Goal: Task Accomplishment & Management: Manage account settings

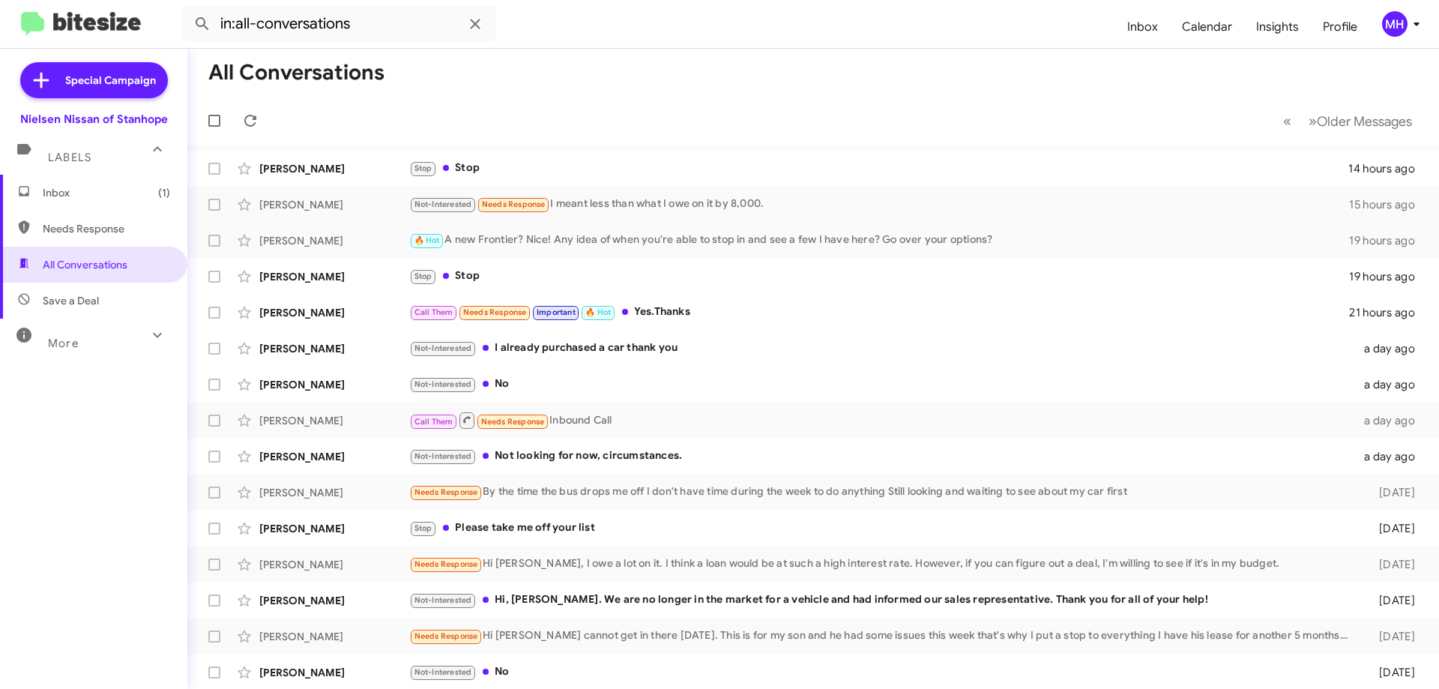
click at [81, 184] on span "Inbox (1)" at bounding box center [93, 193] width 187 height 36
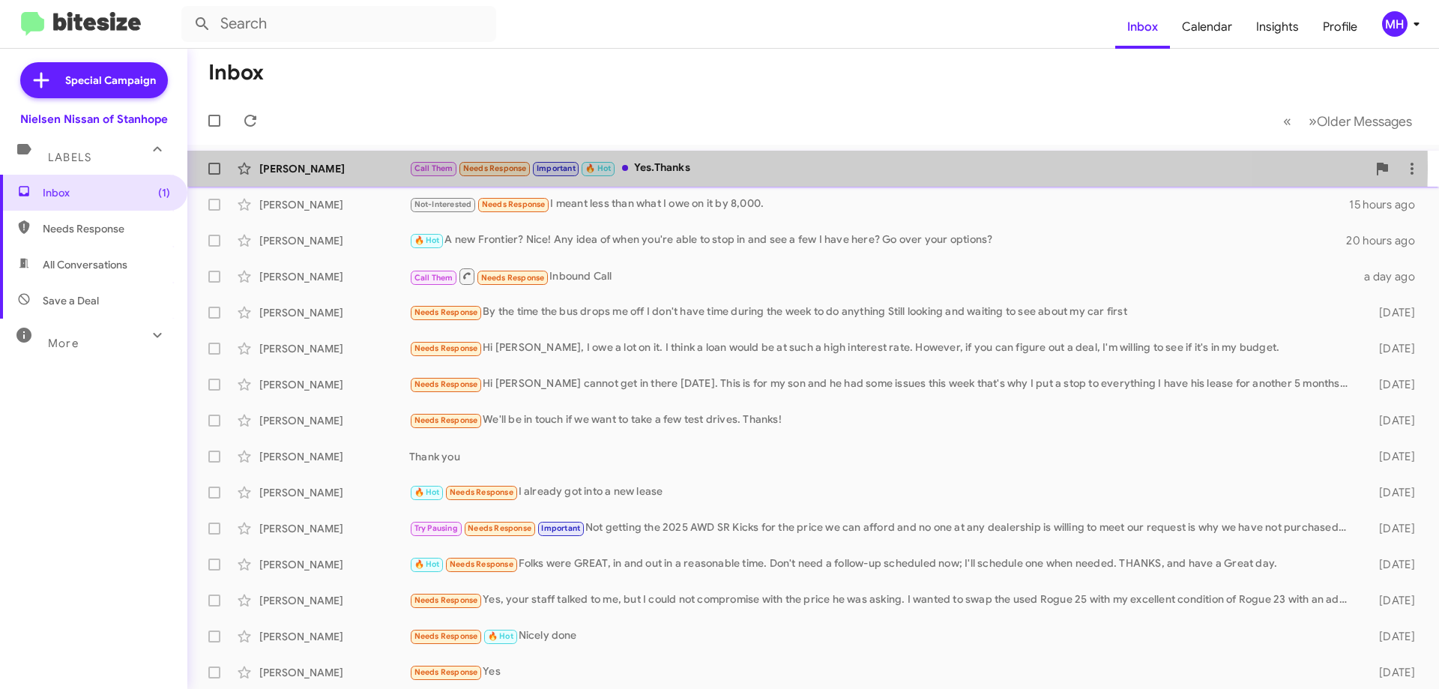
click at [673, 166] on div "Call Them Needs Response Important 🔥 Hot Yes.Thanks" at bounding box center [888, 168] width 958 height 17
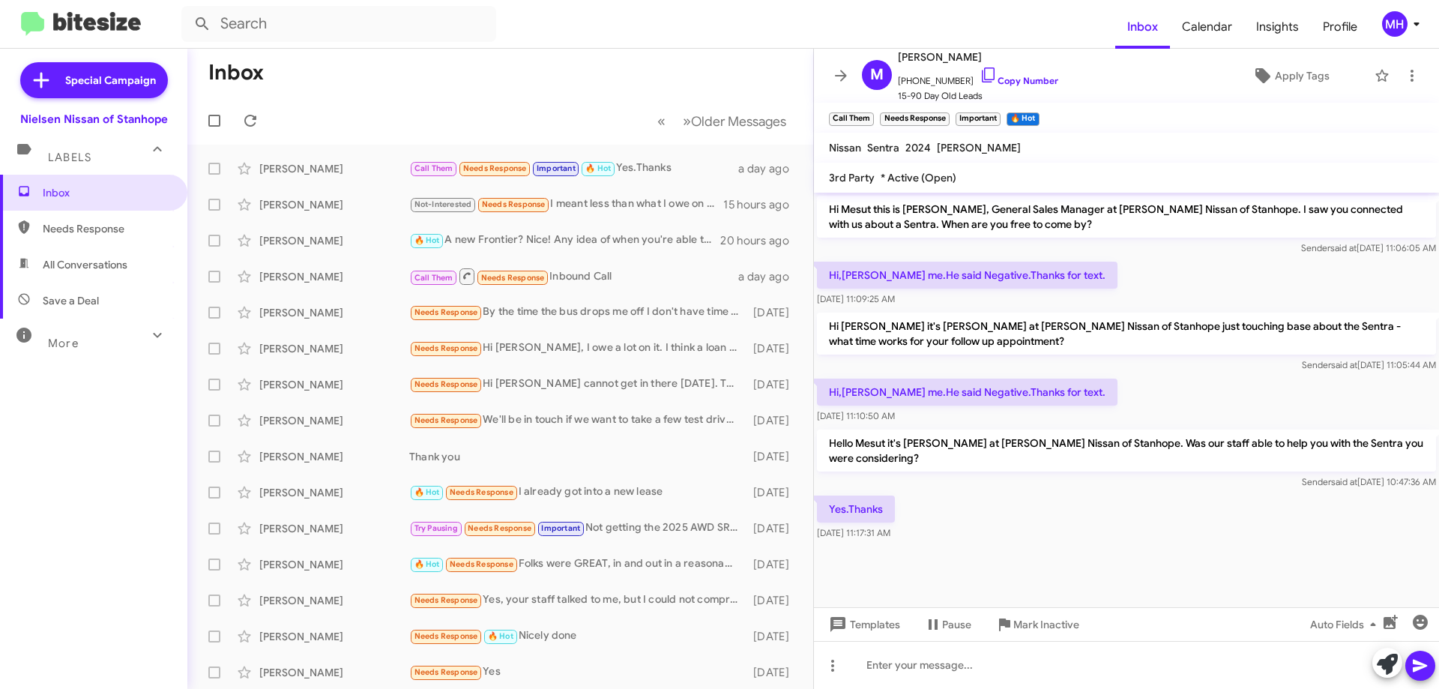
click at [94, 257] on span "All Conversations" at bounding box center [85, 264] width 85 height 15
type input "in:all-conversations"
